Goal: Task Accomplishment & Management: Manage account settings

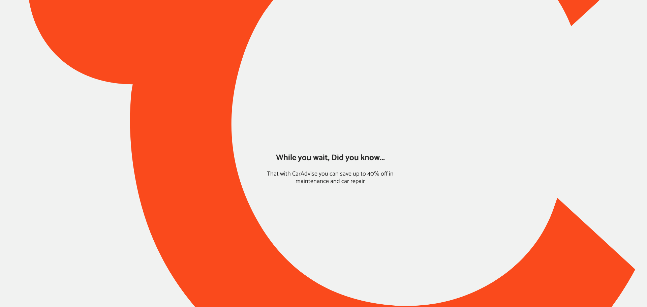
type input "*****"
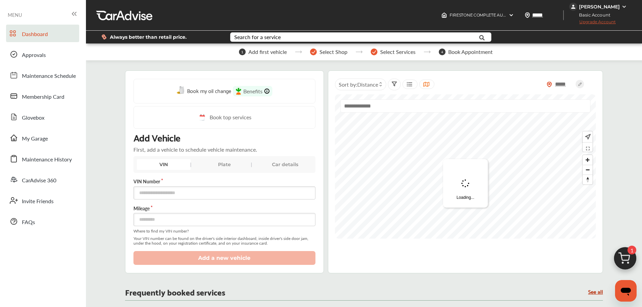
click at [45, 129] on div "Dashboard Approvals Maintenance Schedule Membership Card Glovebox My Garage Mai…" at bounding box center [42, 128] width 79 height 206
click at [46, 138] on span "My Garage" at bounding box center [35, 138] width 26 height 9
